Goal: Browse casually: Explore the website without a specific task or goal

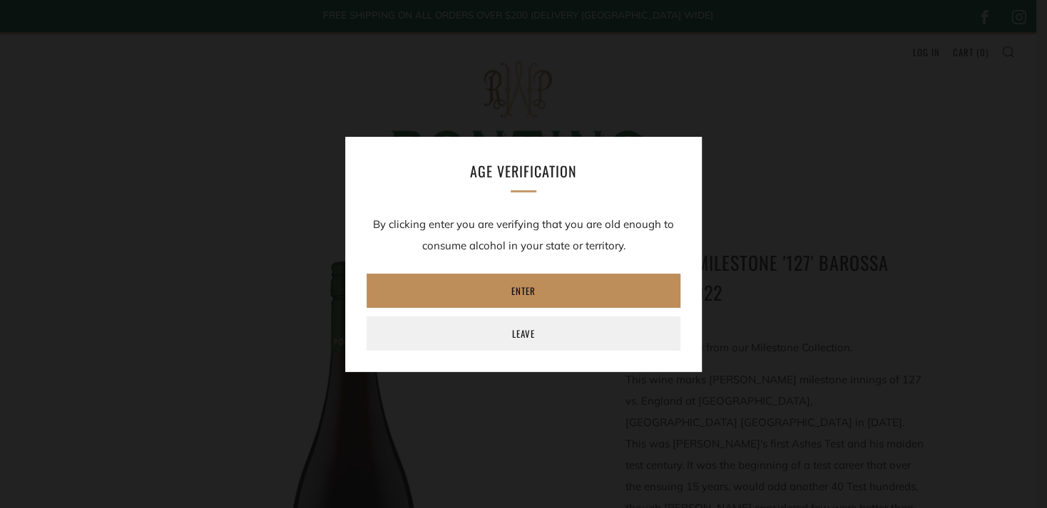
click at [409, 300] on link "Enter" at bounding box center [523, 291] width 314 height 34
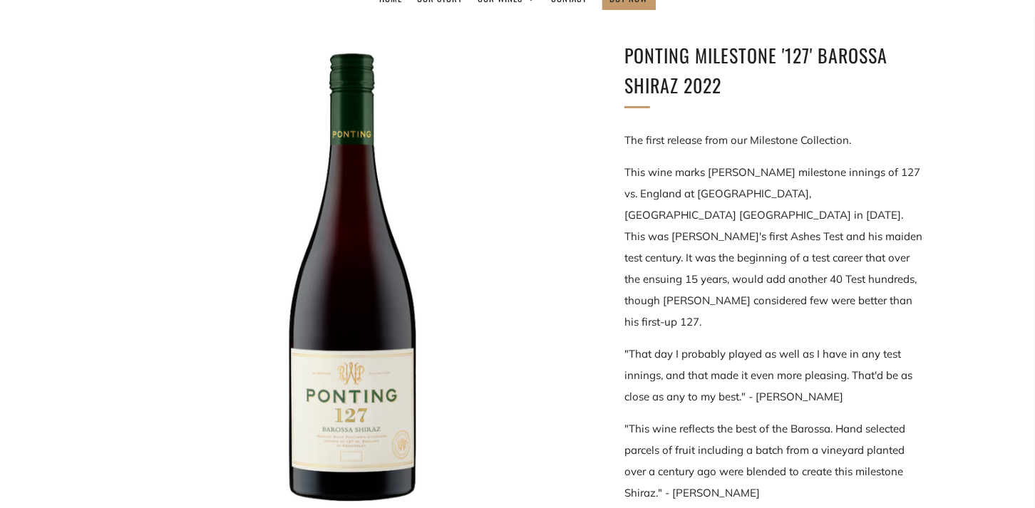
scroll to position [214, 0]
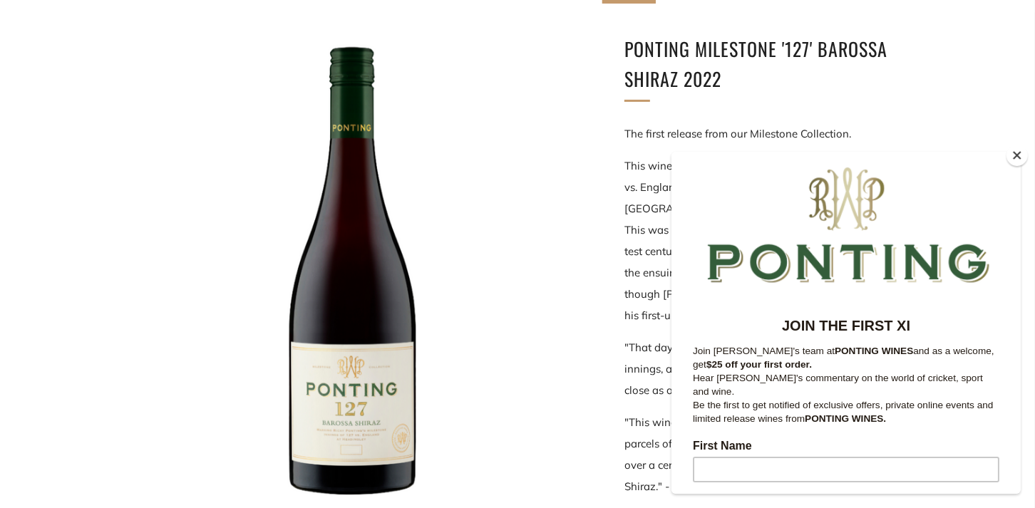
click at [1014, 155] on button "Close" at bounding box center [1017, 155] width 21 height 21
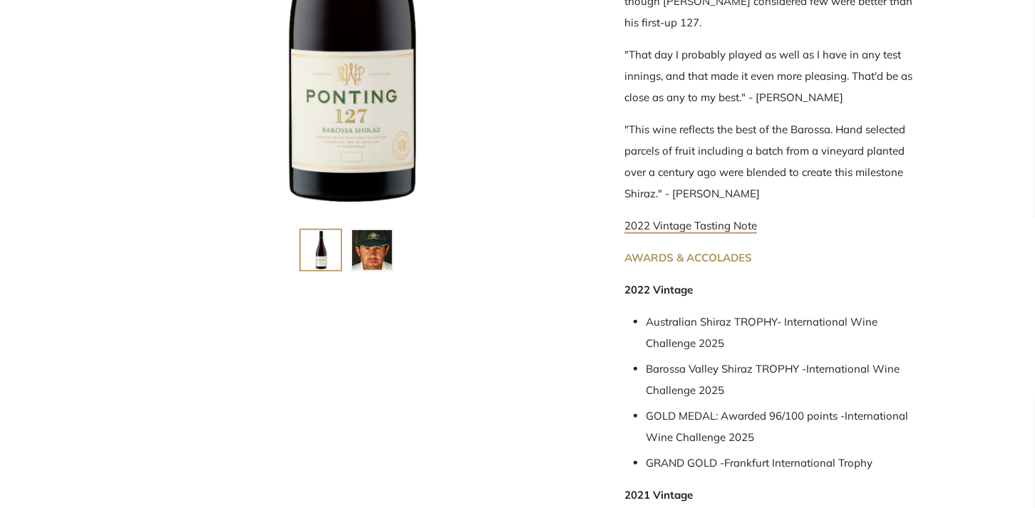
scroll to position [498, 0]
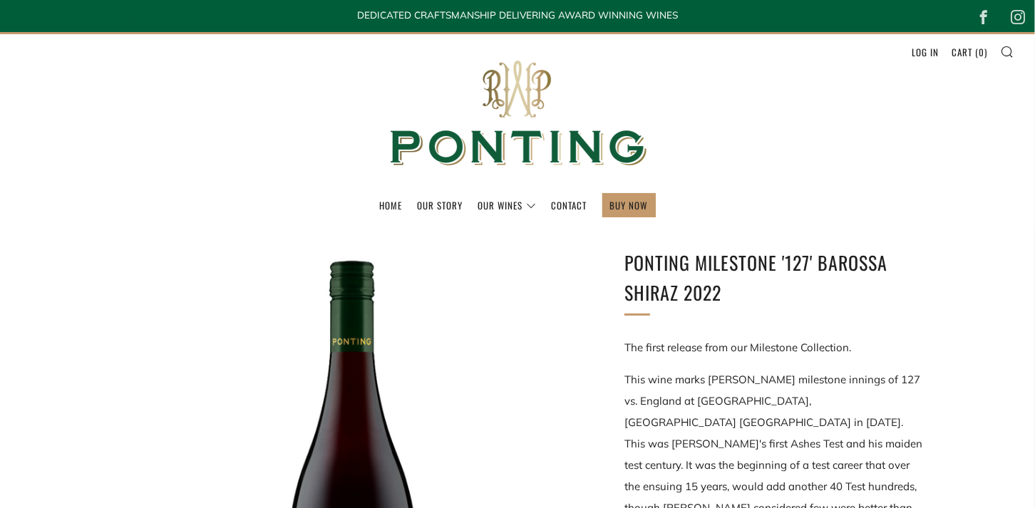
click at [437, 202] on link "Our Story" at bounding box center [441, 205] width 46 height 23
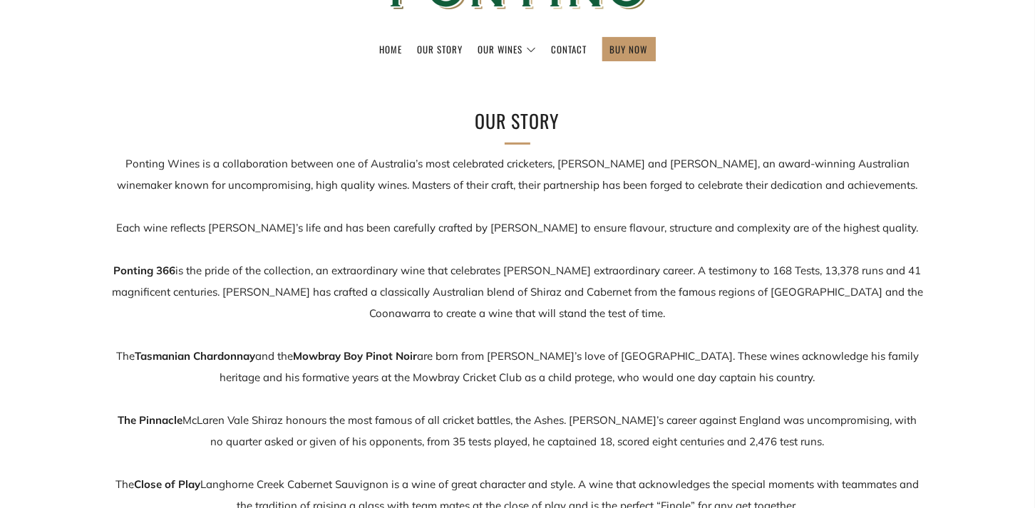
scroll to position [142, 0]
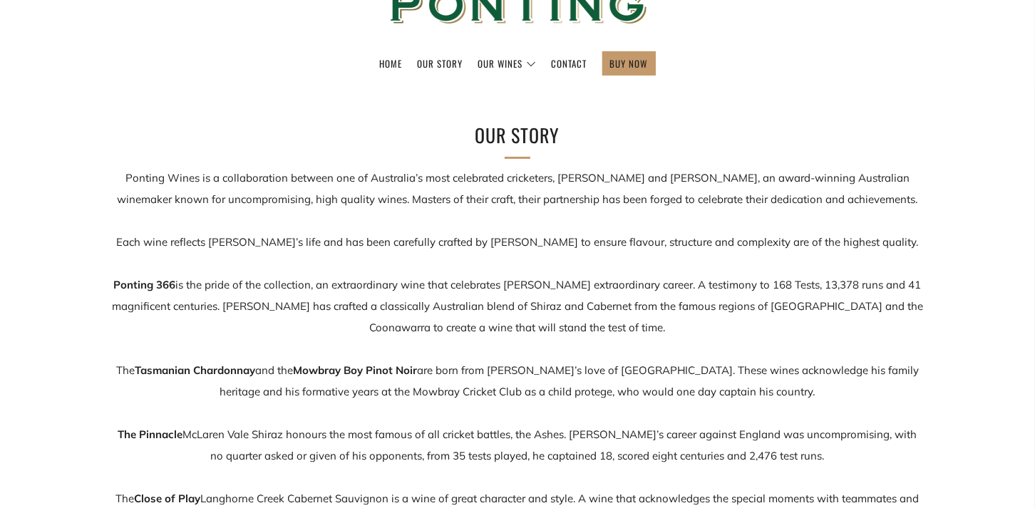
click at [570, 62] on link "Contact" at bounding box center [570, 63] width 36 height 23
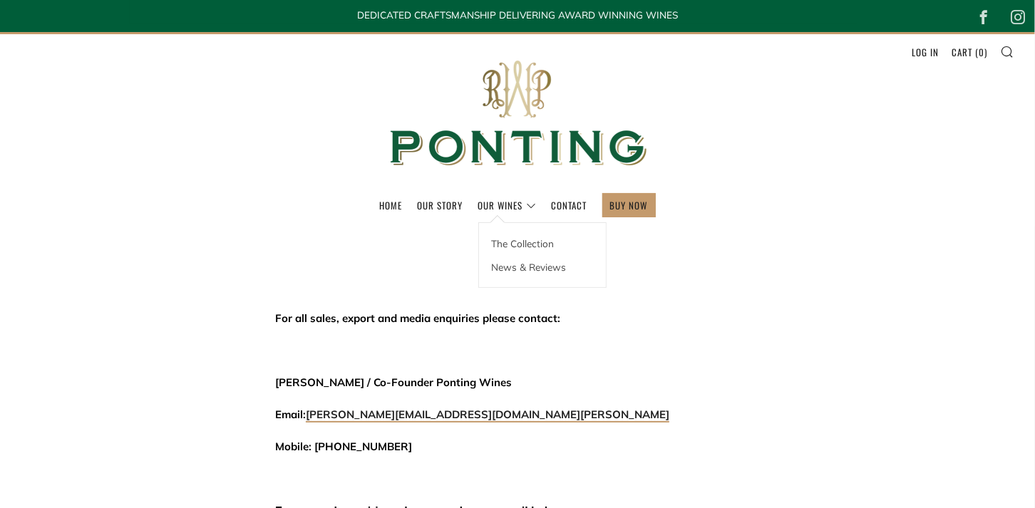
click at [530, 242] on link "The Collection" at bounding box center [542, 244] width 127 height 24
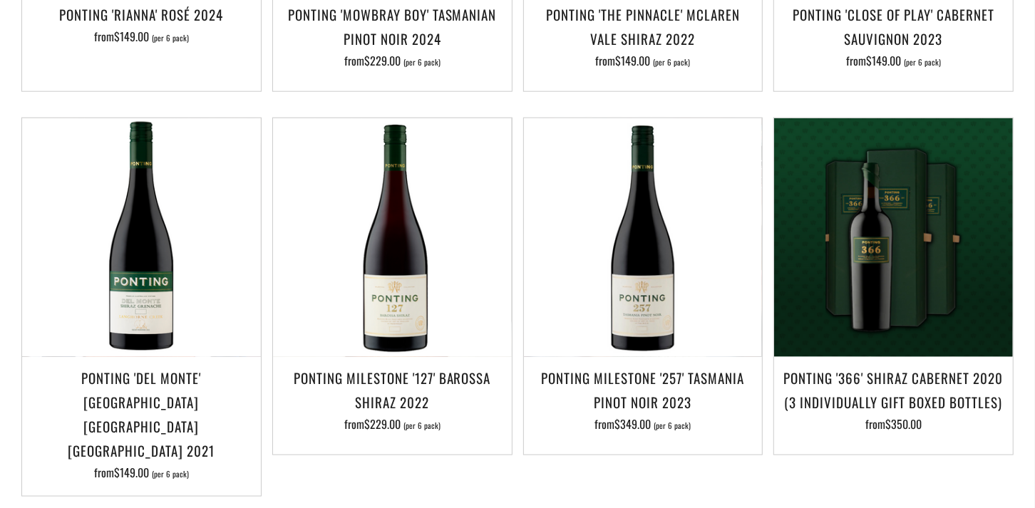
scroll to position [998, 0]
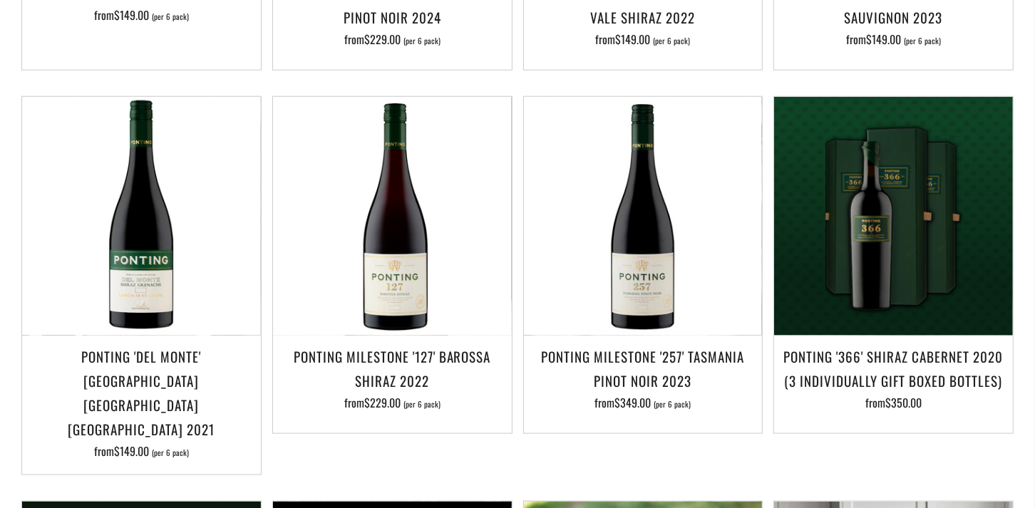
click at [411, 249] on img at bounding box center [392, 216] width 239 height 239
